Goal: Find specific page/section: Find specific page/section

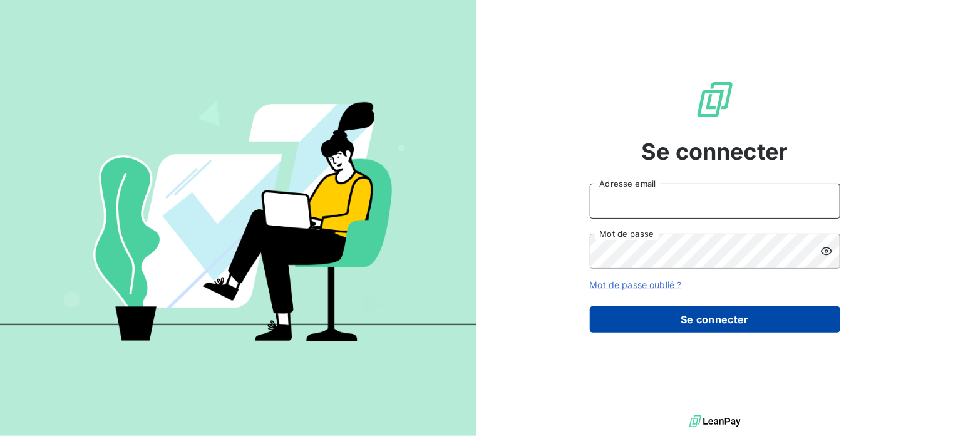
type input "[EMAIL_ADDRESS][DOMAIN_NAME]"
click at [691, 314] on button "Se connecter" at bounding box center [715, 319] width 250 height 26
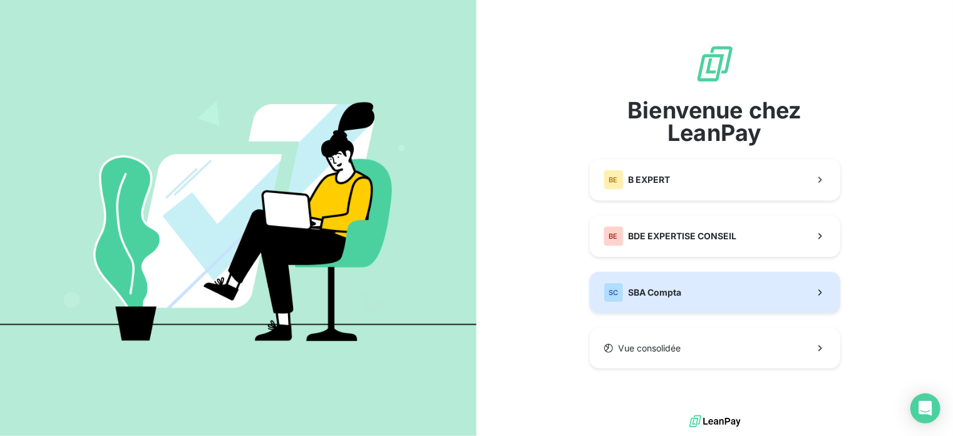
click at [646, 285] on div "SC SBA Compta" at bounding box center [643, 292] width 78 height 20
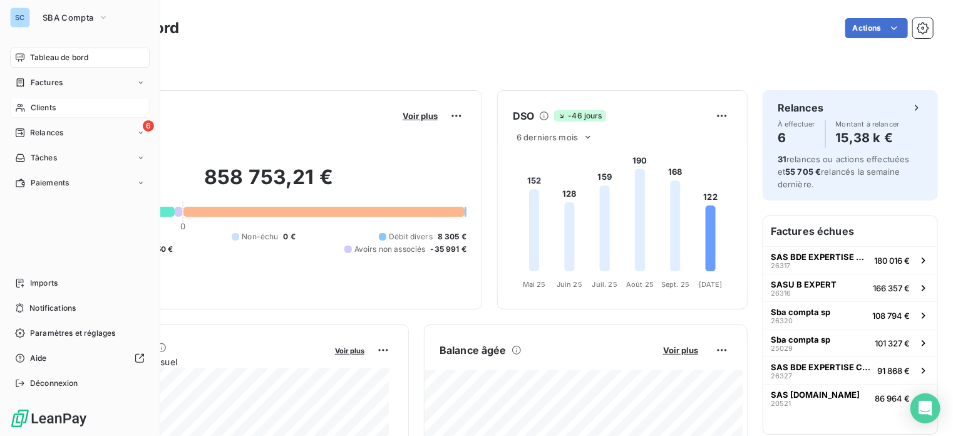
click at [23, 105] on icon at bounding box center [20, 108] width 11 height 10
click at [78, 102] on div "Clients" at bounding box center [80, 108] width 140 height 20
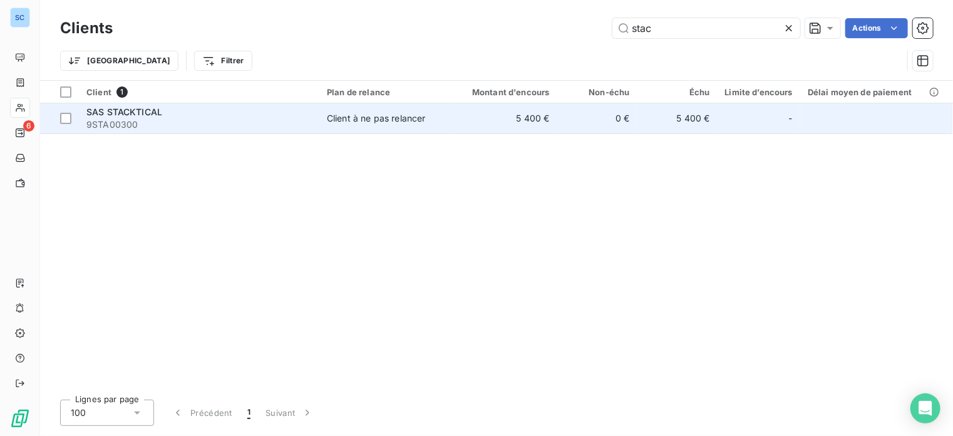
type input "stac"
click at [249, 118] on span "9STA00300" at bounding box center [198, 124] width 225 height 13
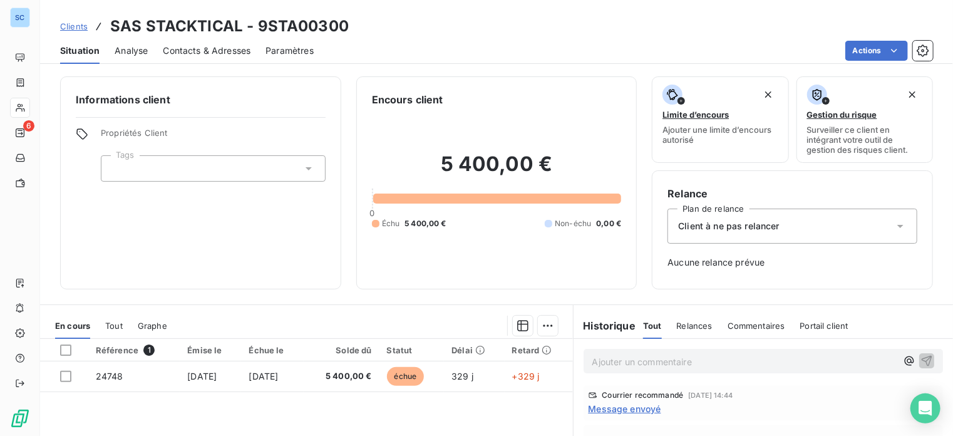
click at [113, 321] on span "Tout" at bounding box center [114, 326] width 18 height 10
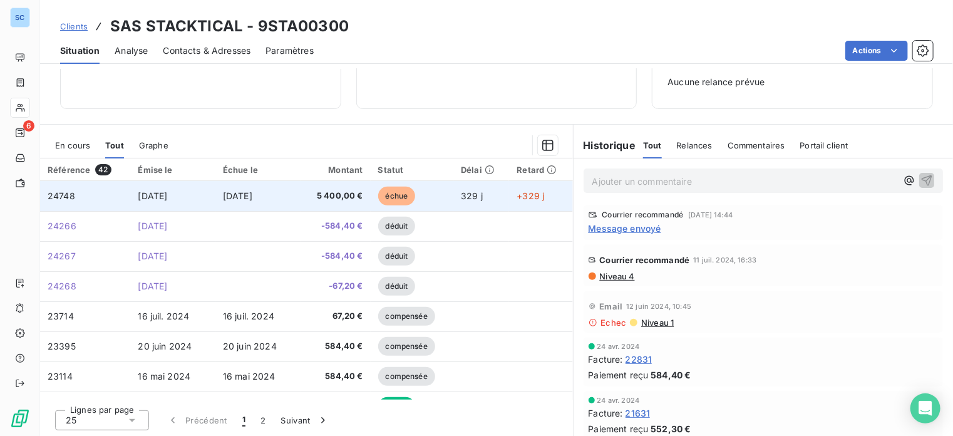
click at [339, 190] on span "5 400,00 €" at bounding box center [335, 196] width 55 height 13
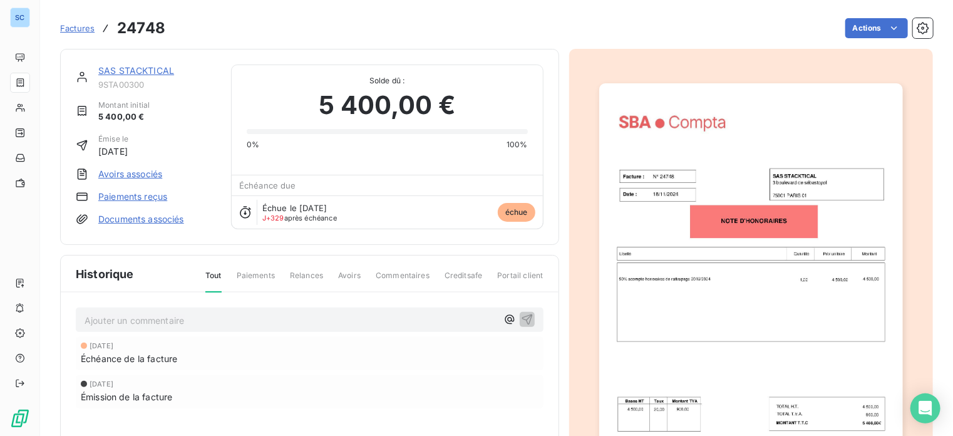
click at [71, 29] on span "Factures" at bounding box center [77, 28] width 34 height 10
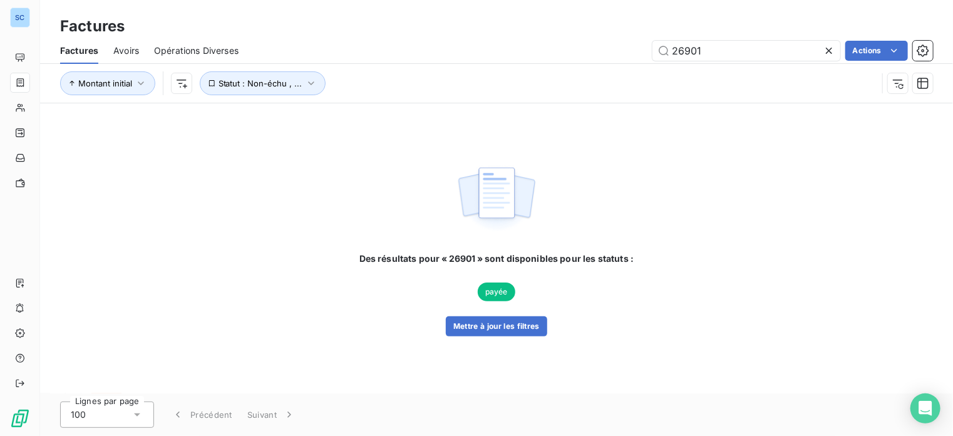
drag, startPoint x: 736, startPoint y: 45, endPoint x: 592, endPoint y: 51, distance: 143.5
click at [592, 51] on div "26901 Actions" at bounding box center [593, 51] width 679 height 20
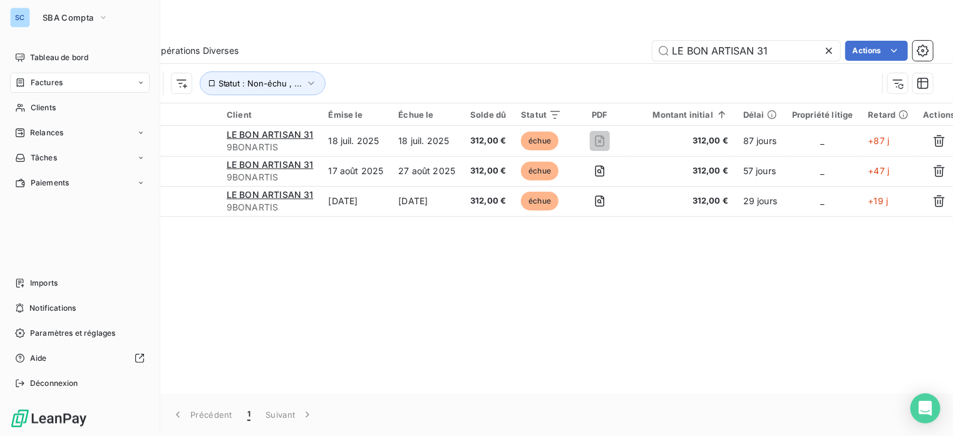
type input "LE BON ARTISAN 31"
click at [58, 80] on span "Factures" at bounding box center [47, 82] width 32 height 11
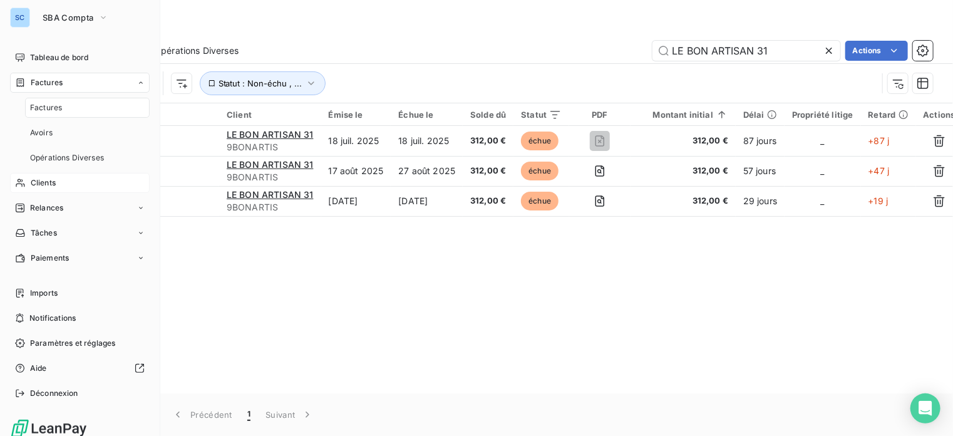
click at [70, 183] on div "Clients" at bounding box center [80, 183] width 140 height 20
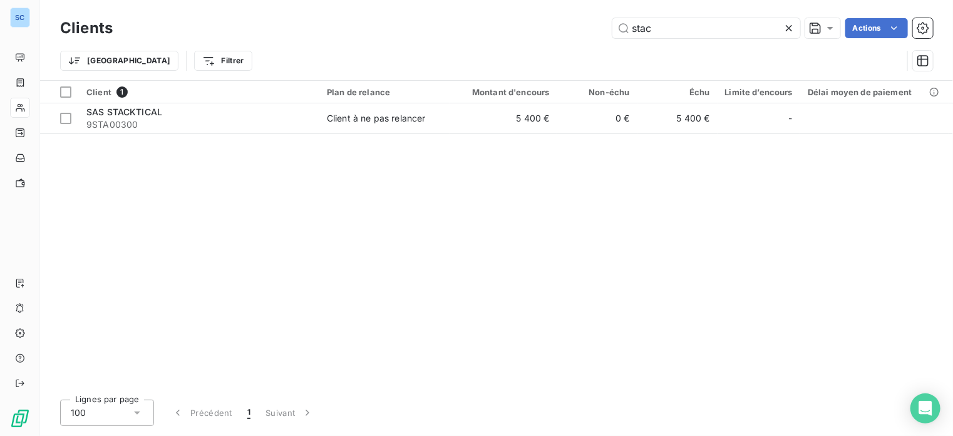
drag, startPoint x: 668, startPoint y: 29, endPoint x: 554, endPoint y: 28, distance: 113.3
click at [554, 28] on div "stac Actions" at bounding box center [530, 28] width 805 height 20
type input "LE BON ARTISAN 31"
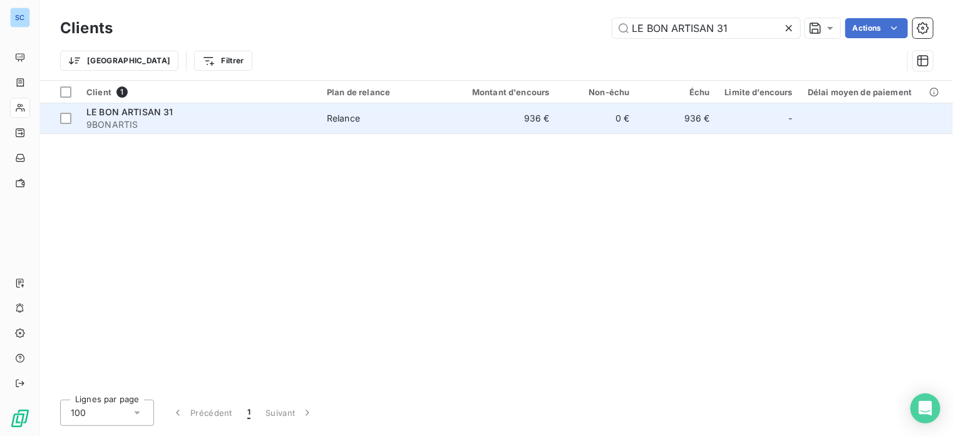
click at [200, 120] on span "9BONARTIS" at bounding box center [198, 124] width 225 height 13
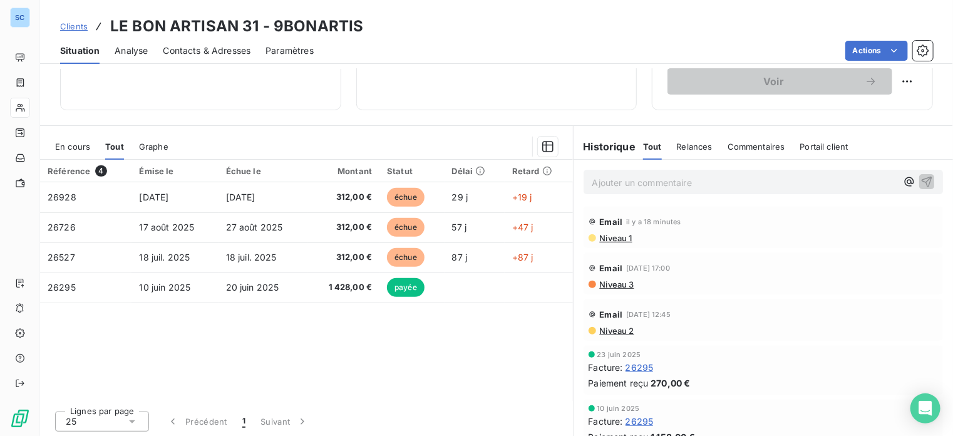
scroll to position [223, 0]
